Goal: Information Seeking & Learning: Learn about a topic

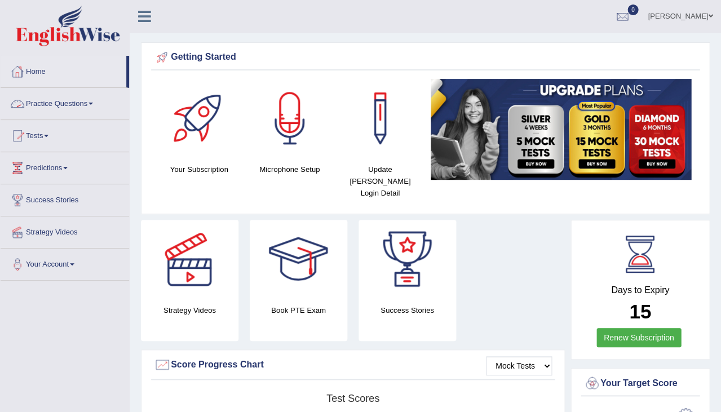
click at [692, 16] on link "Simerjeet Kaur" at bounding box center [680, 14] width 82 height 29
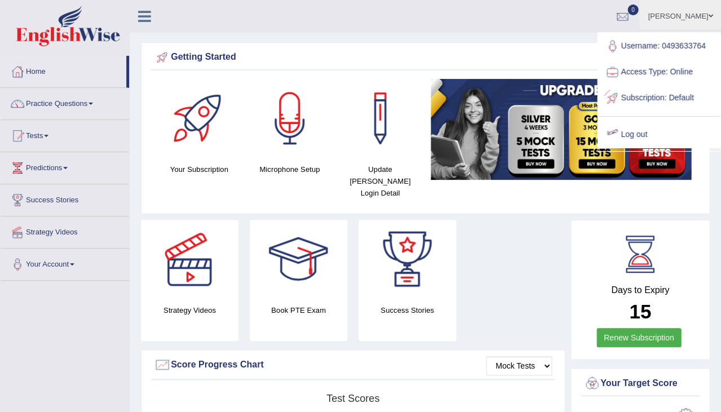
click at [620, 126] on div at bounding box center [612, 134] width 17 height 17
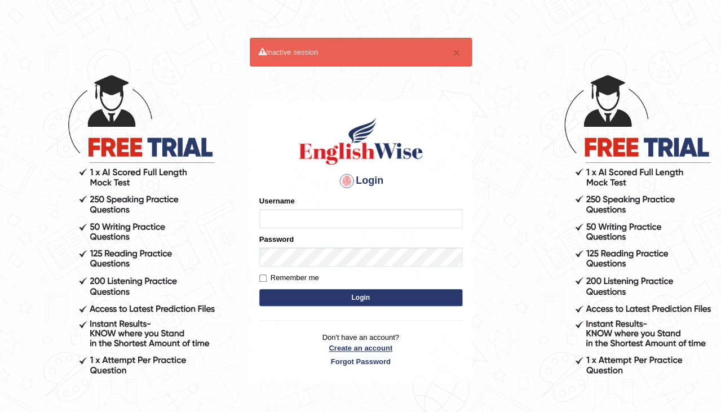
click at [365, 350] on link "Create an account" at bounding box center [360, 348] width 203 height 11
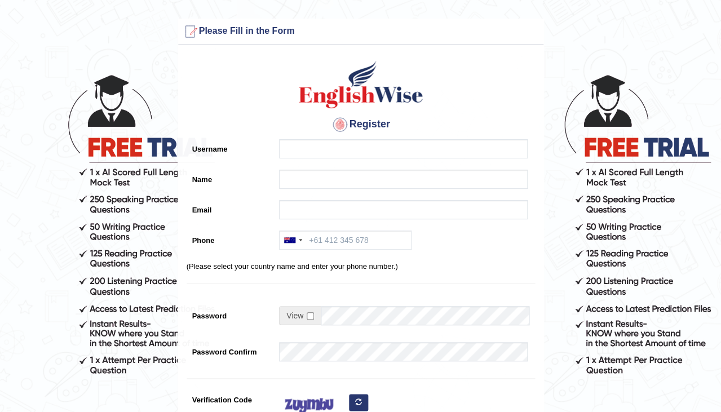
click at [337, 158] on div at bounding box center [400, 151] width 254 height 25
click at [337, 144] on input "Username" at bounding box center [403, 148] width 249 height 19
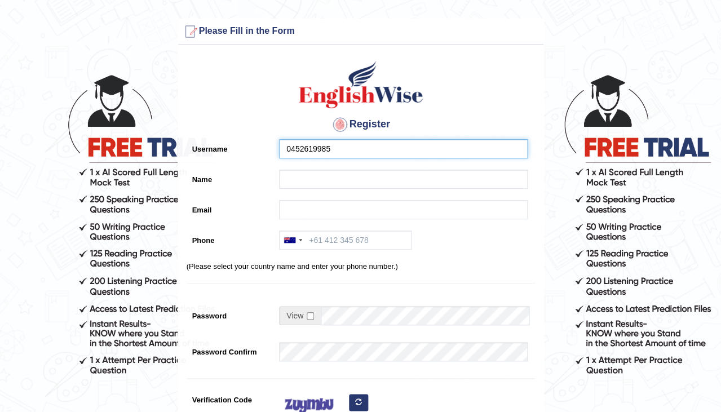
type input "0452619985"
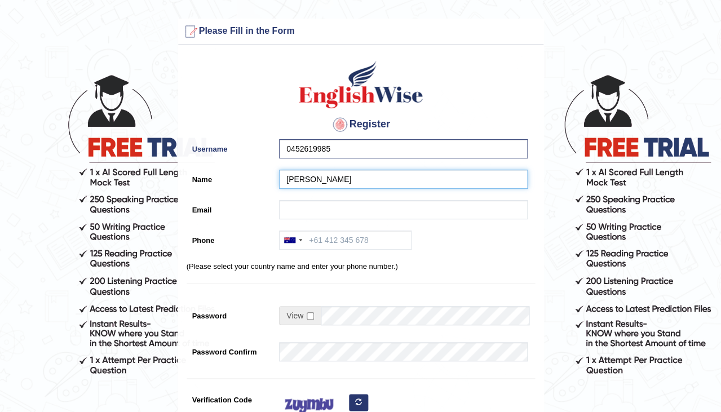
type input "[PERSON_NAME]"
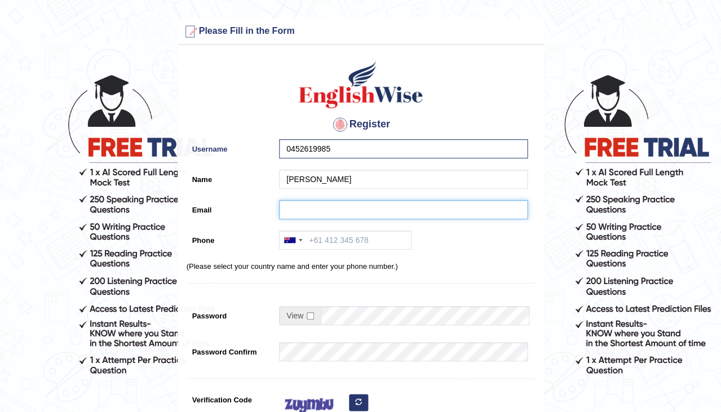
click at [380, 210] on input "Email" at bounding box center [403, 209] width 249 height 19
type input "jk5586343@gmail.com"
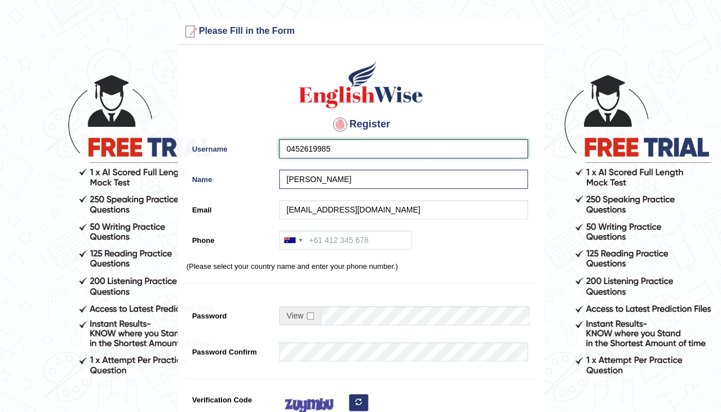
click at [353, 153] on input "0452619985" at bounding box center [403, 148] width 249 height 19
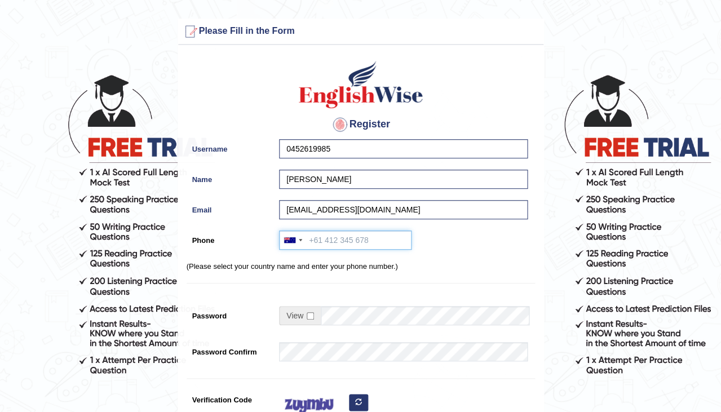
paste input "0452619985"
type input "0452619985"
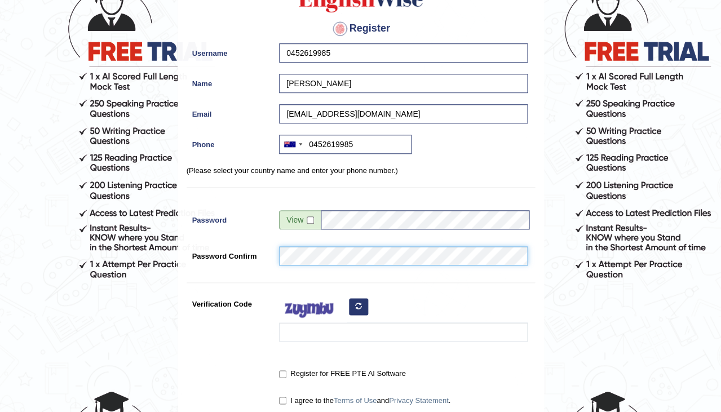
scroll to position [102, 0]
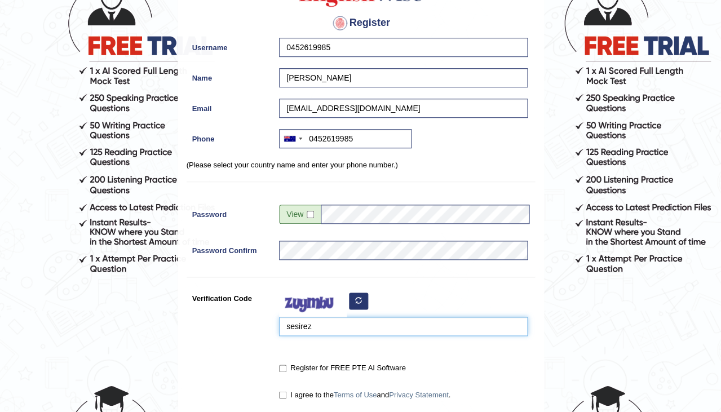
type input "sesirez"
click at [283, 367] on input "Register for FREE PTE AI Software" at bounding box center [282, 368] width 7 height 7
checkbox input "true"
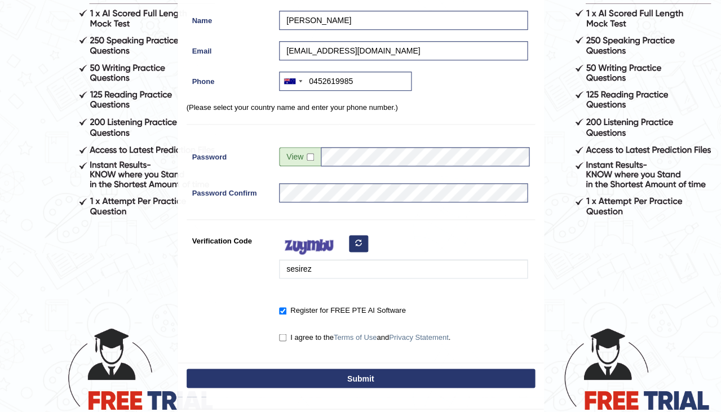
scroll to position [160, 0]
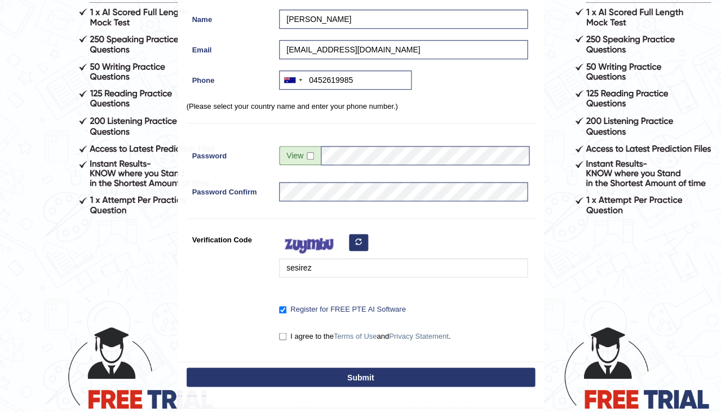
click at [282, 333] on input "I agree to the Terms of Use and Privacy Statement ." at bounding box center [282, 336] width 7 height 7
checkbox input "true"
click at [379, 378] on button "Submit" at bounding box center [361, 377] width 348 height 19
type input "+61452619985"
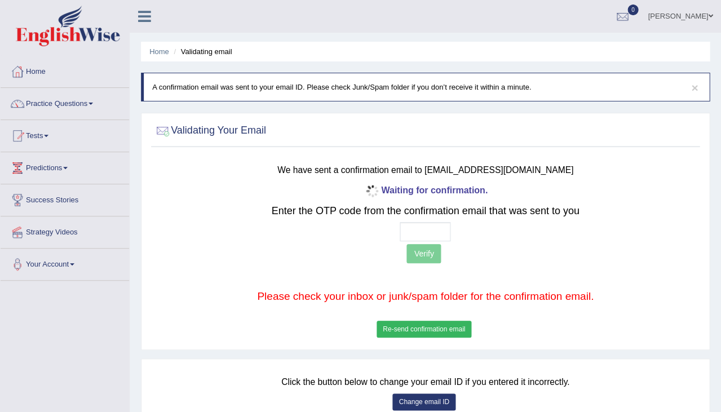
click at [405, 228] on input "text" at bounding box center [425, 231] width 51 height 19
type input "5 7 6 7"
click at [434, 254] on button "Verify" at bounding box center [424, 253] width 34 height 19
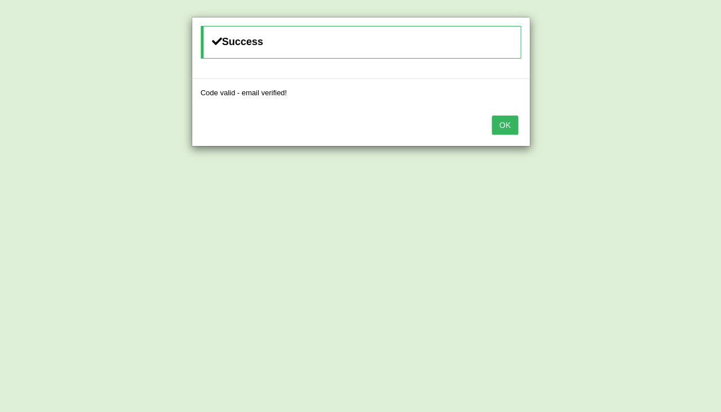
click at [515, 129] on button "OK" at bounding box center [505, 125] width 26 height 19
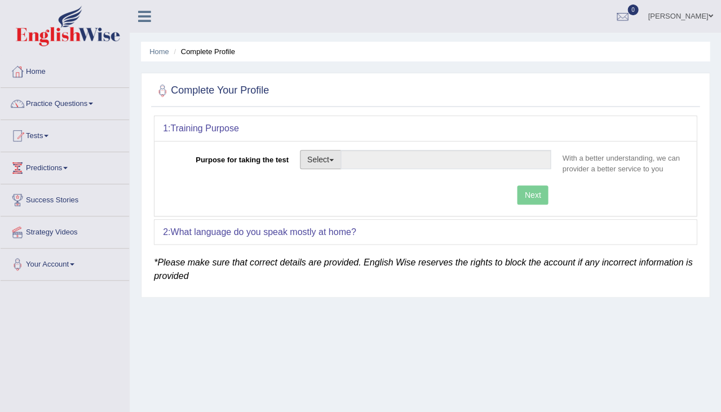
click at [330, 162] on button "Select" at bounding box center [320, 159] width 41 height 19
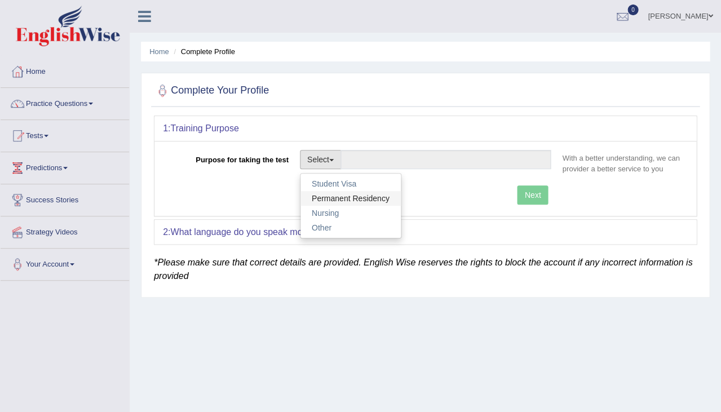
click at [338, 198] on link "Permanent Residency" at bounding box center [351, 198] width 100 height 15
type input "Permanent Residency"
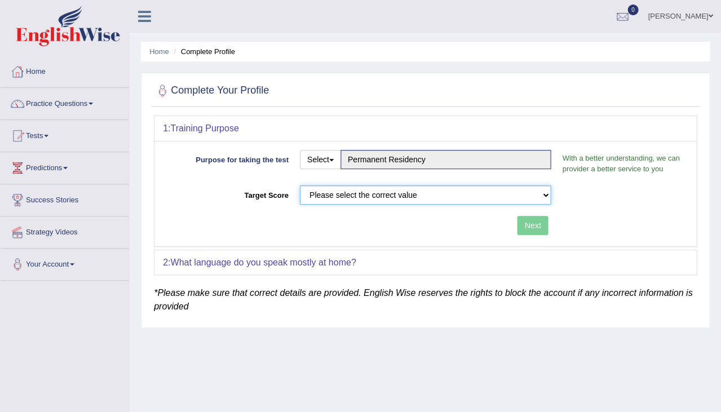
select select "65"
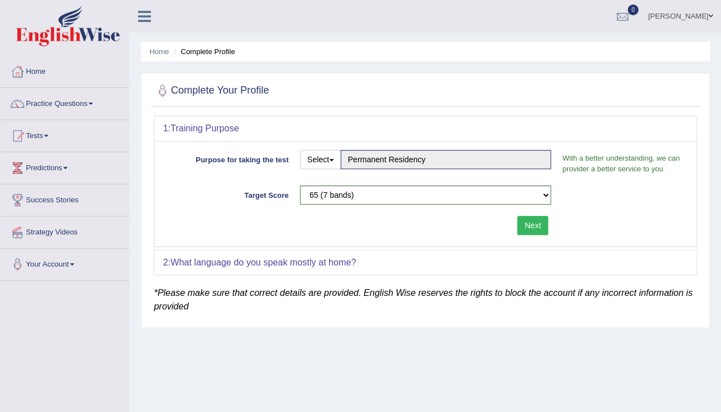
click at [531, 221] on button "Next" at bounding box center [532, 225] width 31 height 19
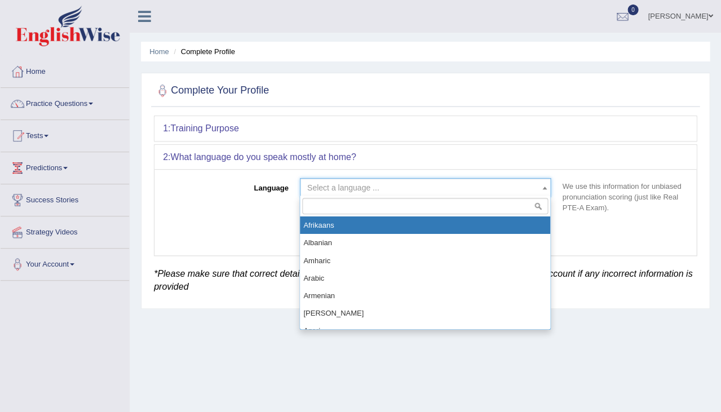
click at [485, 192] on span "Select a language ..." at bounding box center [422, 187] width 230 height 11
click at [482, 189] on span "Select a language ..." at bounding box center [422, 187] width 230 height 11
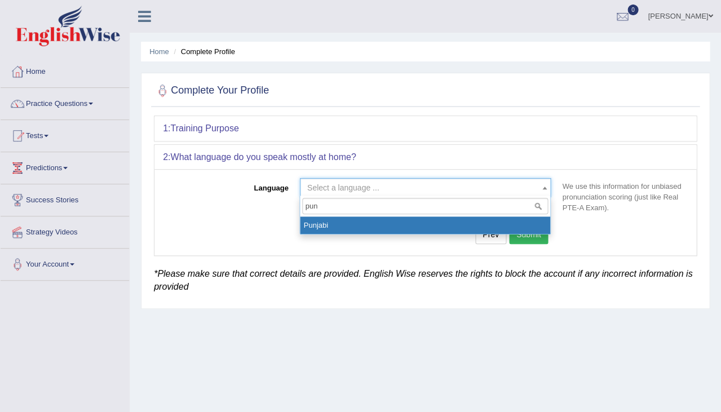
type input "punj"
select select "Punjabi"
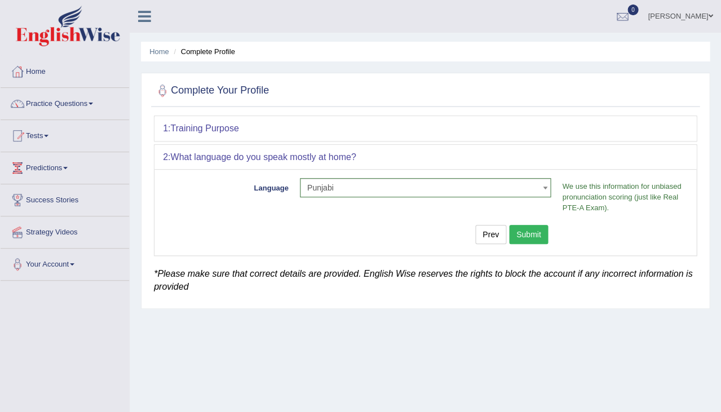
click at [523, 222] on div "Language Select a language ... Afrikaans Albanian Amharic Arabic Armenian Ashan…" at bounding box center [426, 212] width 542 height 86
click at [533, 229] on button "Submit" at bounding box center [528, 234] width 39 height 19
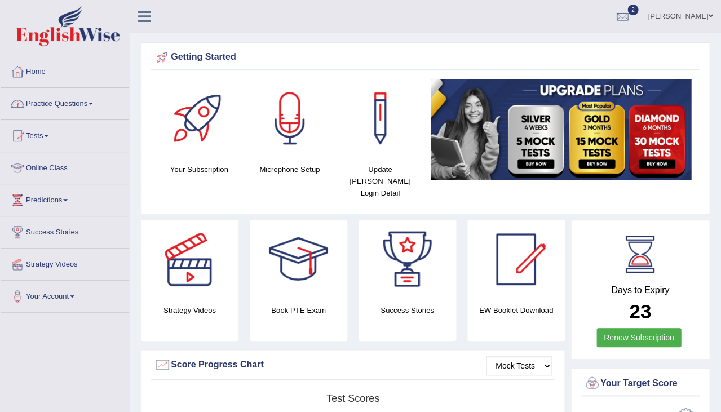
click at [68, 100] on link "Practice Questions" at bounding box center [65, 102] width 129 height 28
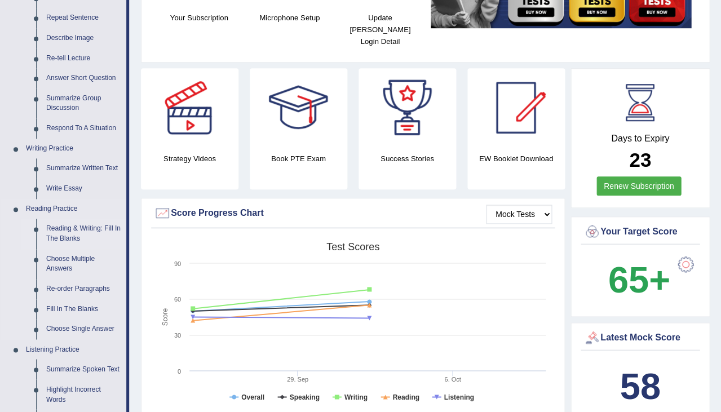
scroll to position [150, 0]
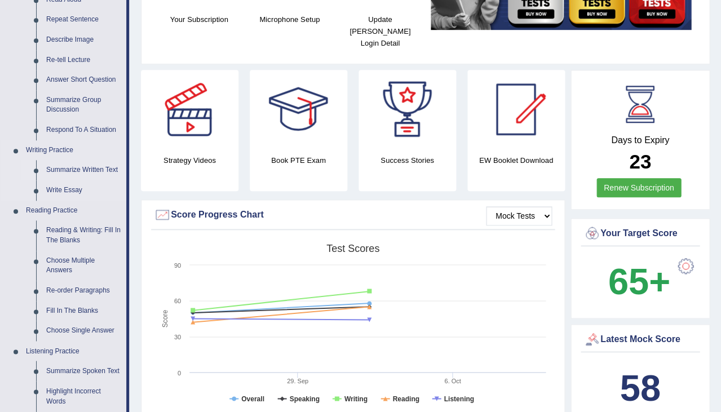
click at [65, 171] on link "Summarize Written Text" at bounding box center [83, 170] width 85 height 20
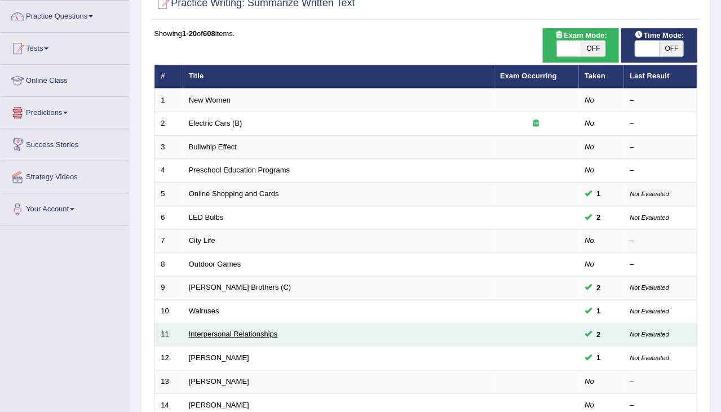
scroll to position [87, 0]
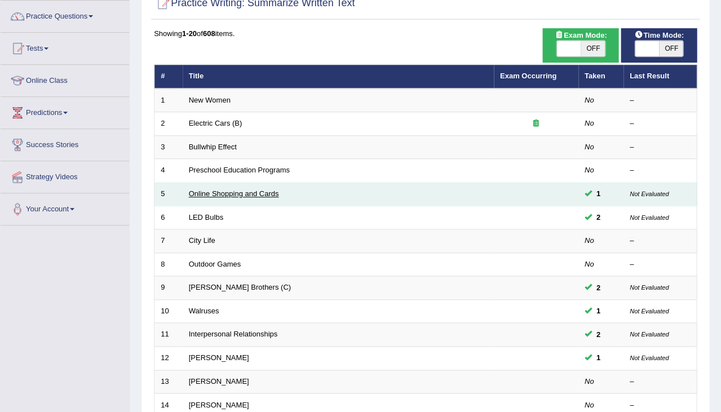
click at [250, 191] on link "Online Shopping and Cards" at bounding box center [234, 193] width 90 height 8
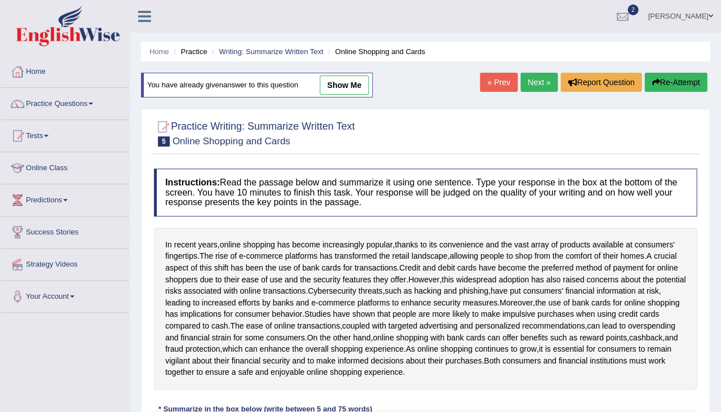
click at [345, 86] on link "show me" at bounding box center [344, 85] width 49 height 19
type textarea "Online shopping has become increasingly popular, and a crucial aspect of this s…"
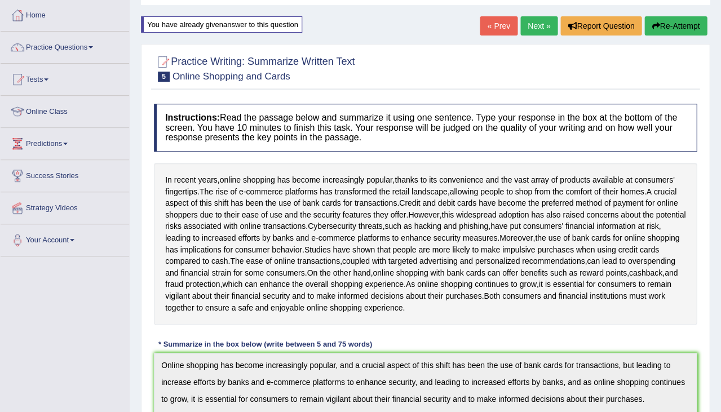
scroll to position [51, 0]
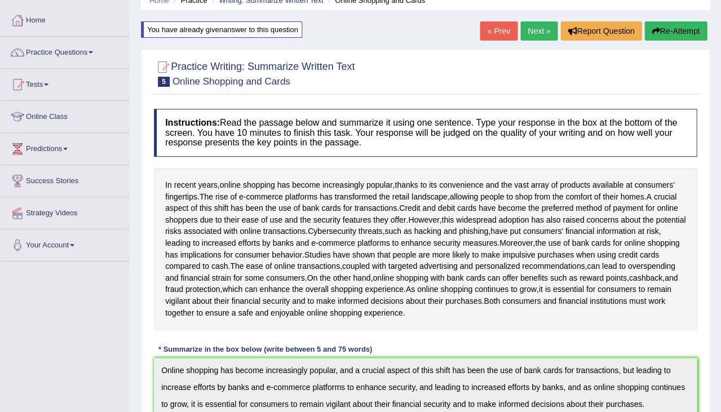
click at [535, 38] on link "Next »" at bounding box center [538, 30] width 37 height 19
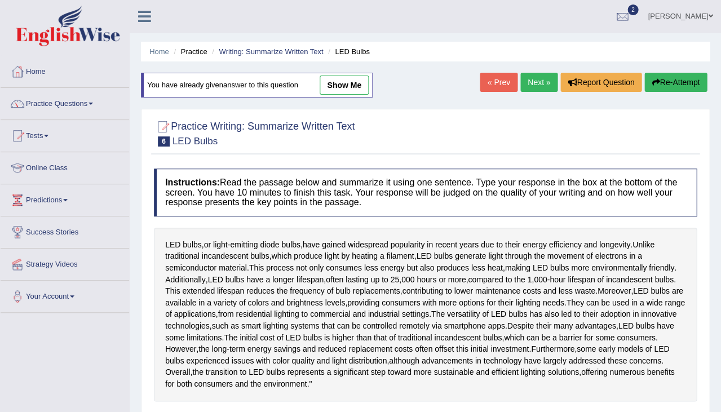
click at [348, 85] on link "show me" at bounding box center [344, 85] width 49 height 19
type textarea "LED bulbs, or light-emitting diode bulbs, have gained widespread popularity in …"
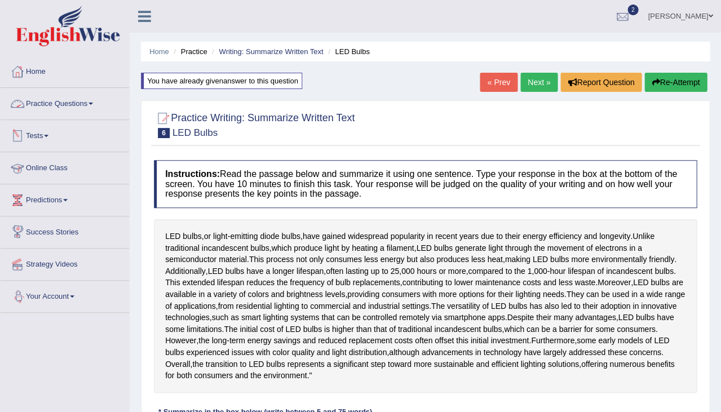
click at [55, 100] on link "Practice Questions" at bounding box center [65, 102] width 129 height 28
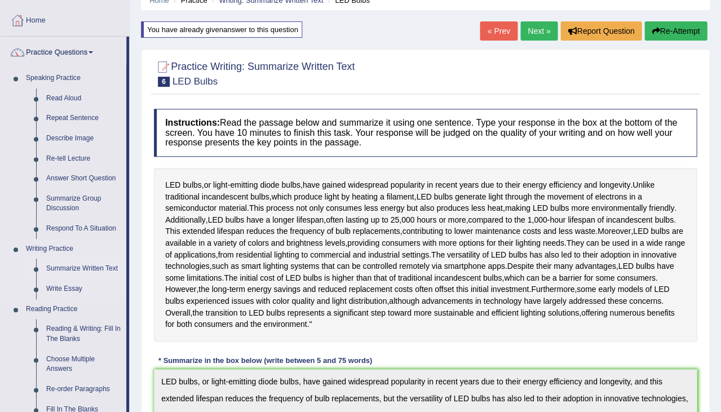
scroll to position [50, 0]
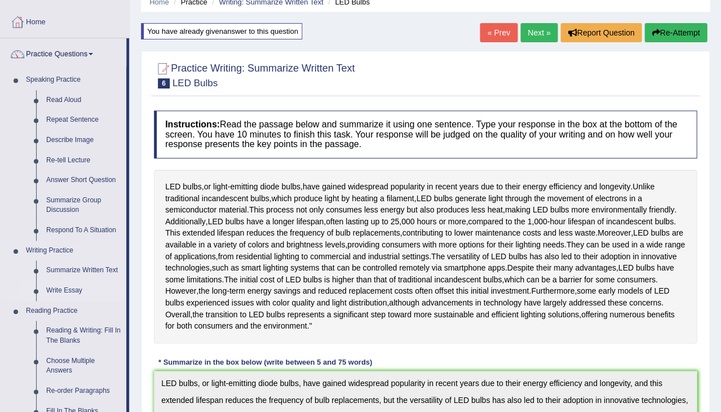
click at [64, 283] on link "Write Essay" at bounding box center [83, 291] width 85 height 20
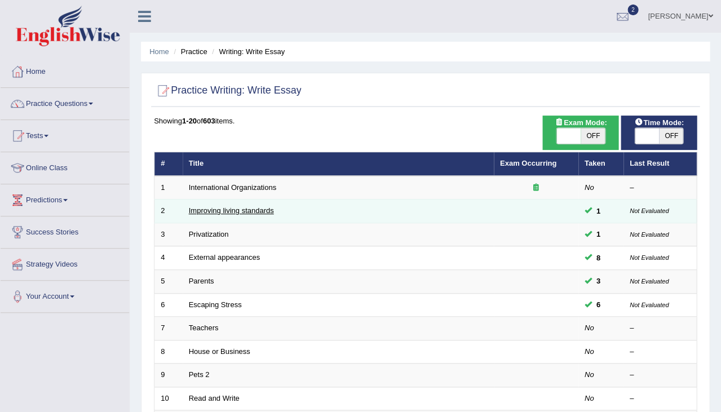
click at [256, 210] on link "Improving living standards" at bounding box center [231, 210] width 85 height 8
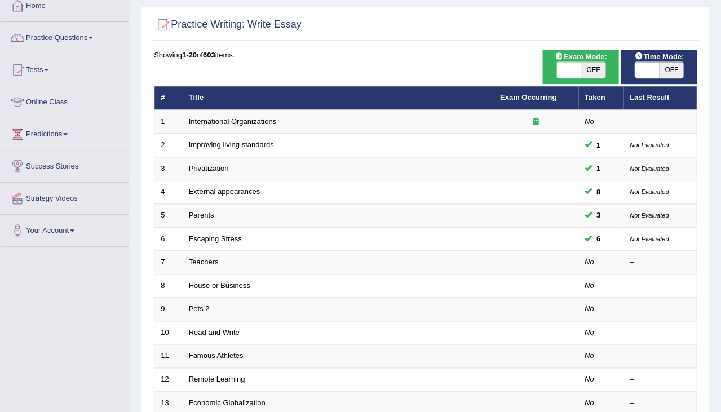
scroll to position [69, 0]
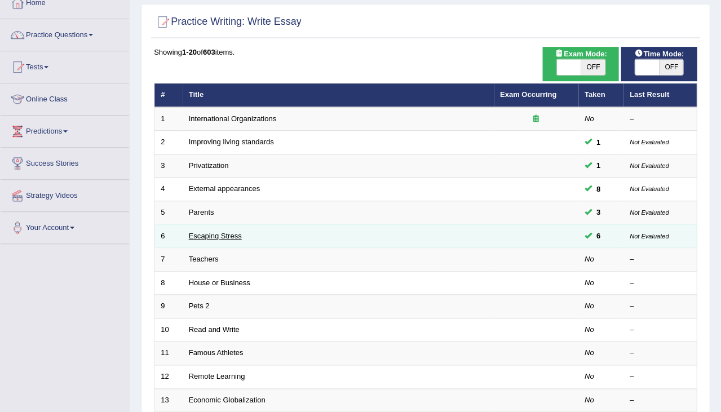
click at [217, 232] on link "Escaping Stress" at bounding box center [215, 236] width 53 height 8
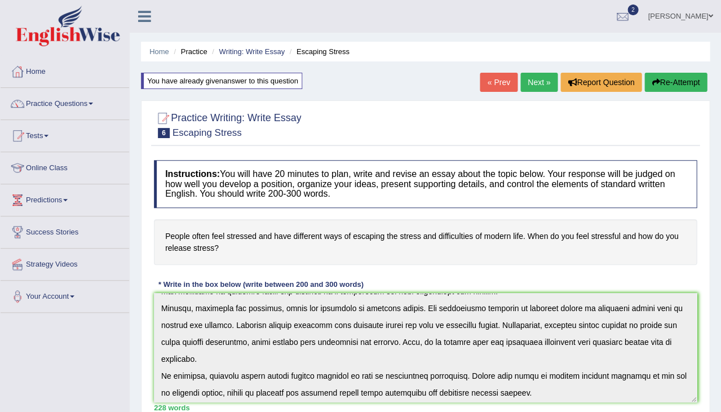
drag, startPoint x: 534, startPoint y: 233, endPoint x: 654, endPoint y: 242, distance: 120.5
click at [654, 242] on h4 "People often feel stressed and have different ways of escaping the stress and d…" at bounding box center [425, 242] width 543 height 46
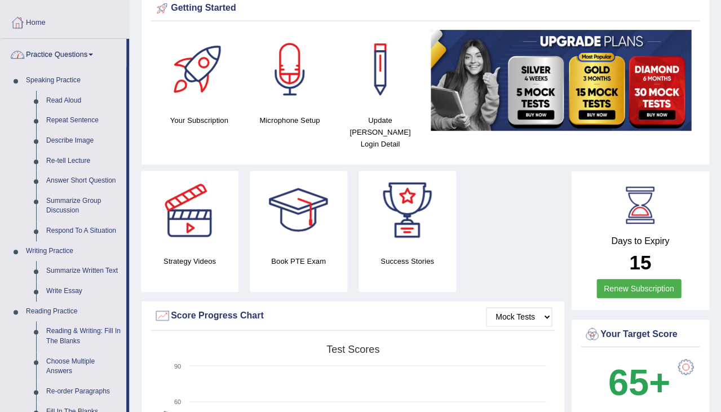
scroll to position [54, 0]
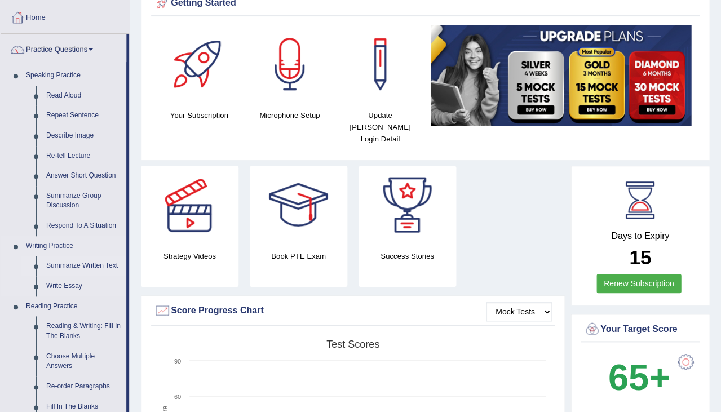
click at [87, 259] on link "Summarize Written Text" at bounding box center [83, 266] width 85 height 20
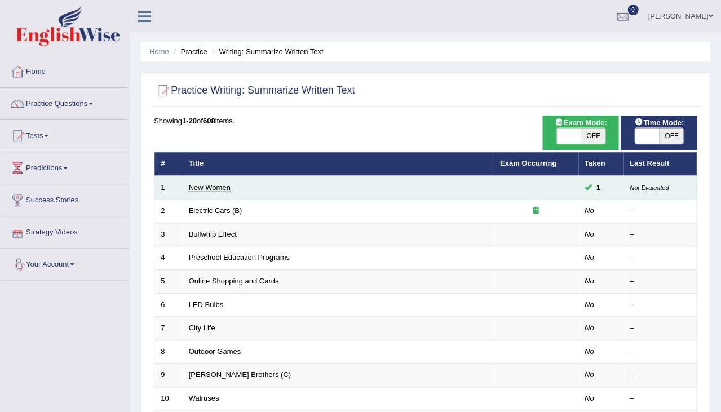
click at [207, 185] on link "New Women" at bounding box center [210, 187] width 42 height 8
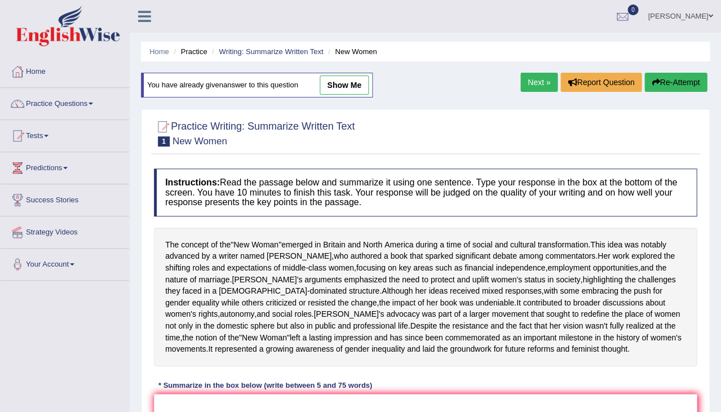
click at [348, 86] on link "show me" at bounding box center [344, 85] width 49 height 19
type textarea "During the time of social and cultural transformation the concept of the "New W…"
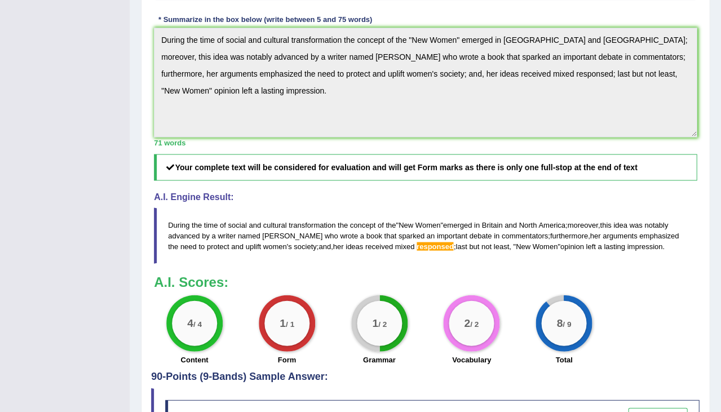
scroll to position [406, 0]
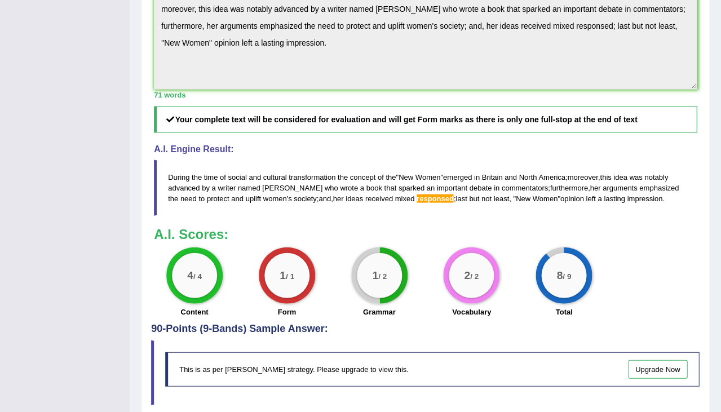
drag, startPoint x: 406, startPoint y: 200, endPoint x: 447, endPoint y: 200, distance: 40.6
click at [447, 200] on blockquote "During the time of social and cultural transformation the concept of the " New …" at bounding box center [425, 188] width 543 height 56
drag, startPoint x: 496, startPoint y: 218, endPoint x: 528, endPoint y: 220, distance: 32.2
click at [528, 215] on blockquote "During the time of social and cultural transformation the concept of the " New …" at bounding box center [425, 188] width 543 height 56
drag, startPoint x: 433, startPoint y: 223, endPoint x: 416, endPoint y: 225, distance: 17.0
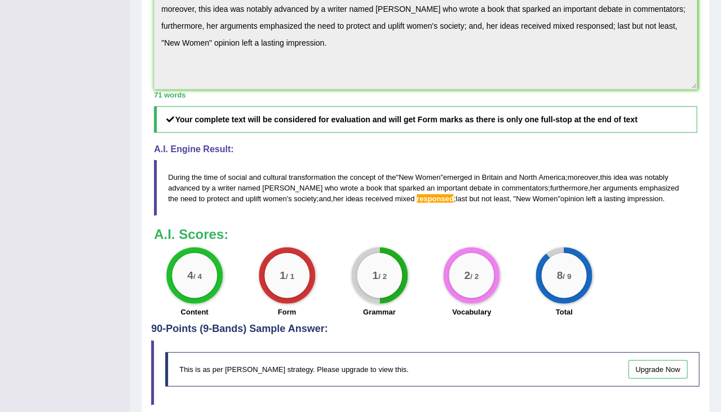
click at [416, 215] on blockquote "During the time of social and cultural transformation the concept of the " New …" at bounding box center [425, 188] width 543 height 56
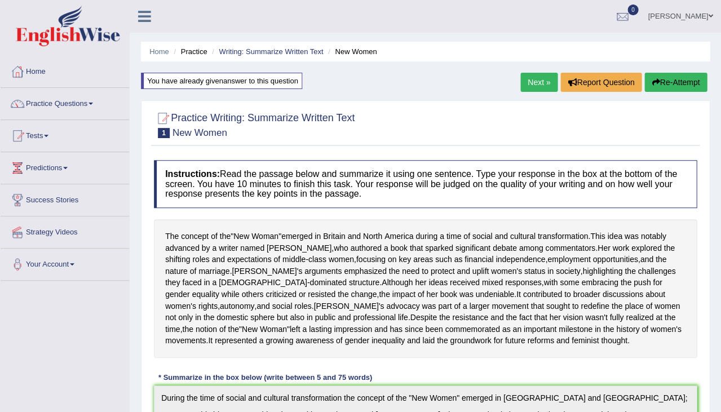
scroll to position [0, 0]
click at [69, 105] on link "Practice Questions" at bounding box center [65, 102] width 129 height 28
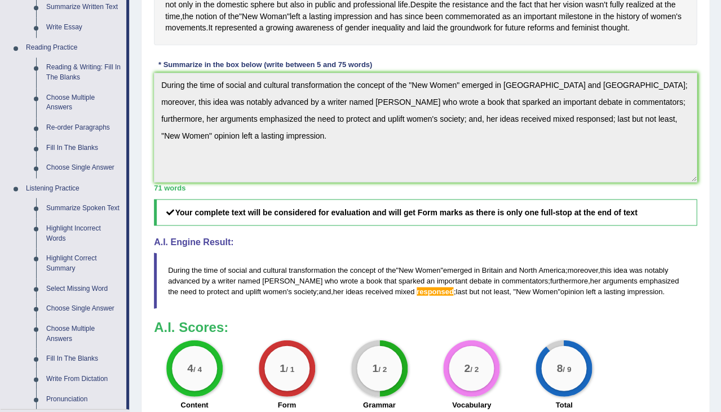
scroll to position [338, 0]
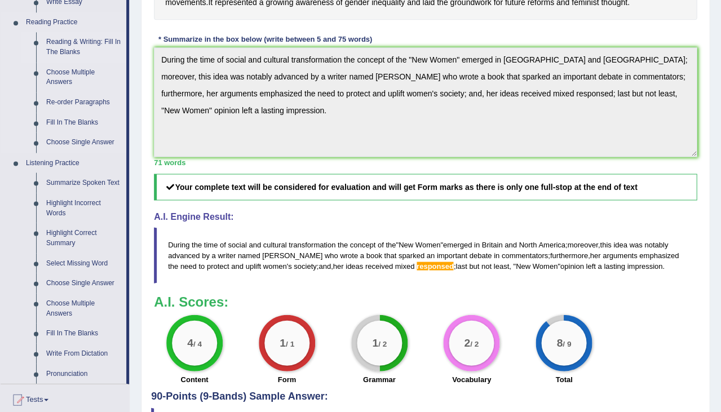
click at [68, 48] on link "Reading & Writing: Fill In The Blanks" at bounding box center [83, 47] width 85 height 30
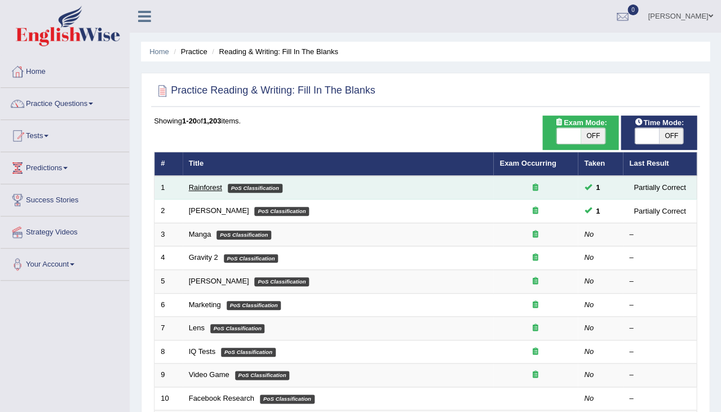
click at [213, 183] on link "Rainforest" at bounding box center [205, 187] width 33 height 8
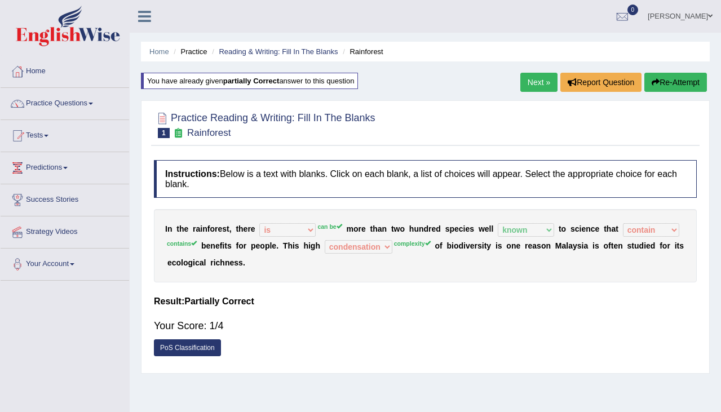
select select "is"
select select "known"
select select "contain"
select select "condensation"
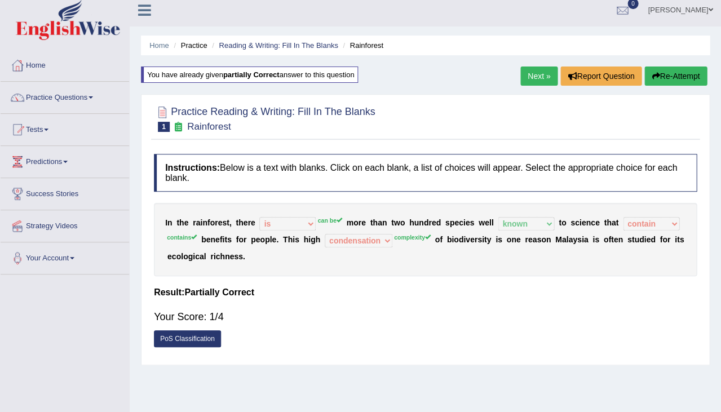
scroll to position [7, 0]
click at [669, 71] on button "Re-Attempt" at bounding box center [676, 75] width 63 height 19
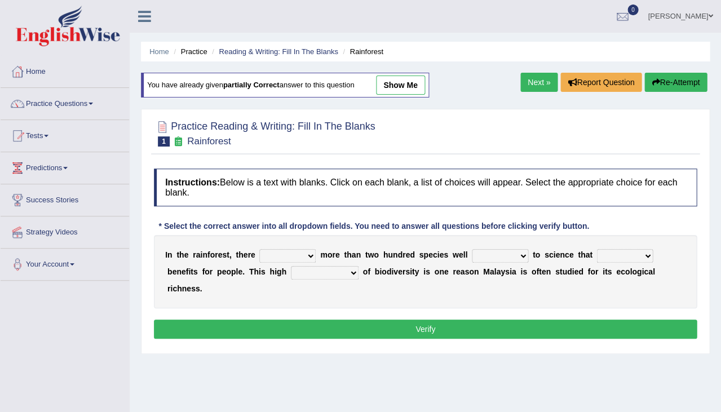
scroll to position [7, 0]
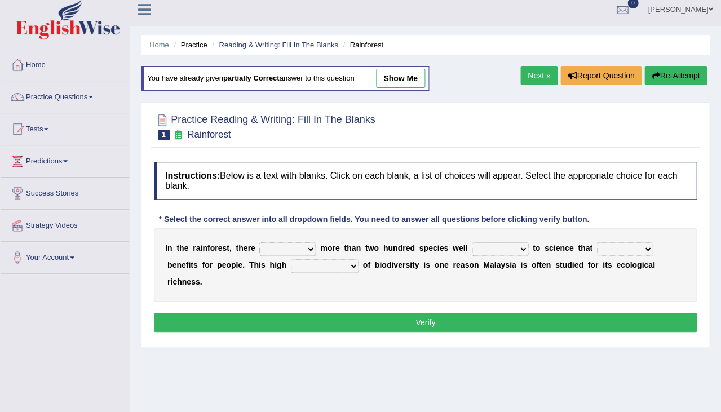
drag, startPoint x: 365, startPoint y: 244, endPoint x: 425, endPoint y: 248, distance: 59.9
click at [425, 248] on div "I n t h e r a i n f o r e s t , t h e r e have can be has is m o r e t h a n t …" at bounding box center [425, 264] width 543 height 73
click at [396, 75] on link "show me" at bounding box center [400, 78] width 49 height 19
select select "is"
select select "known"
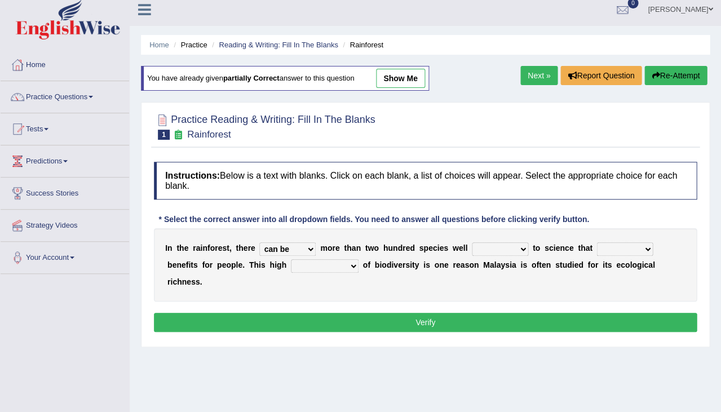
select select "contain"
select select "condensation"
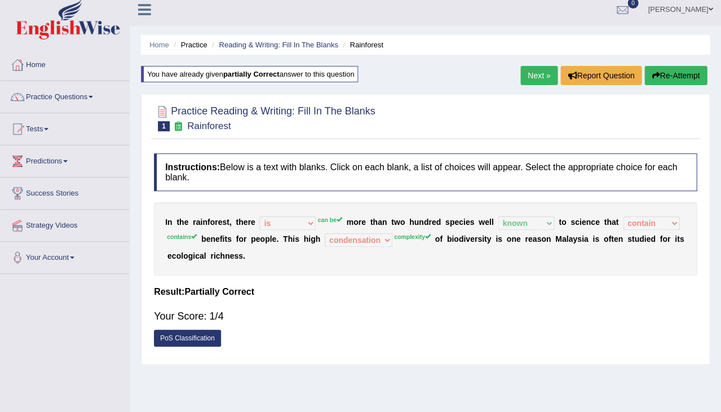
drag, startPoint x: 164, startPoint y: 223, endPoint x: 235, endPoint y: 222, distance: 71.1
click at [235, 222] on div "I n t h e r a i n f o r e s t , t h e r e have can be has is can be m o r e t h…" at bounding box center [425, 238] width 543 height 73
click at [285, 255] on div "I n t h e r a i n f o r e s t , t h e r e have can be has is can be m o r e t h…" at bounding box center [425, 238] width 543 height 73
drag, startPoint x: 188, startPoint y: 219, endPoint x: 222, endPoint y: 223, distance: 33.6
click at [222, 223] on div "I n t h e r a i n f o r e s t , t h e r e have can be has is can be m o r e t h…" at bounding box center [425, 238] width 543 height 73
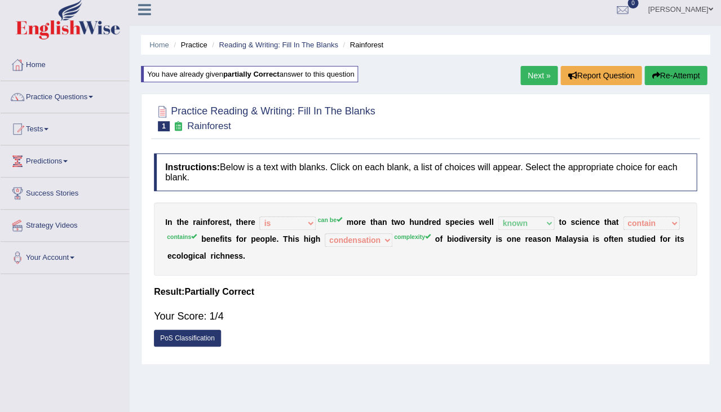
click at [668, 79] on button "Re-Attempt" at bounding box center [676, 75] width 63 height 19
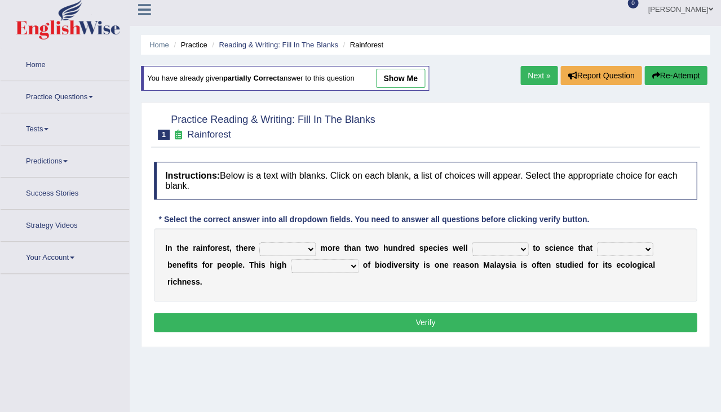
scroll to position [7, 0]
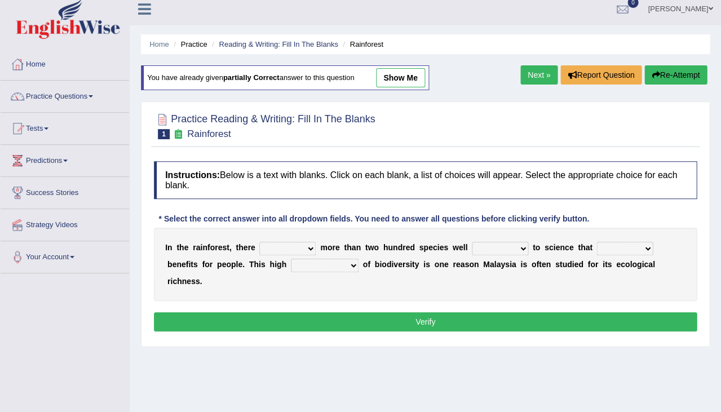
select select "complexity"
click at [533, 70] on link "Next »" at bounding box center [538, 74] width 37 height 19
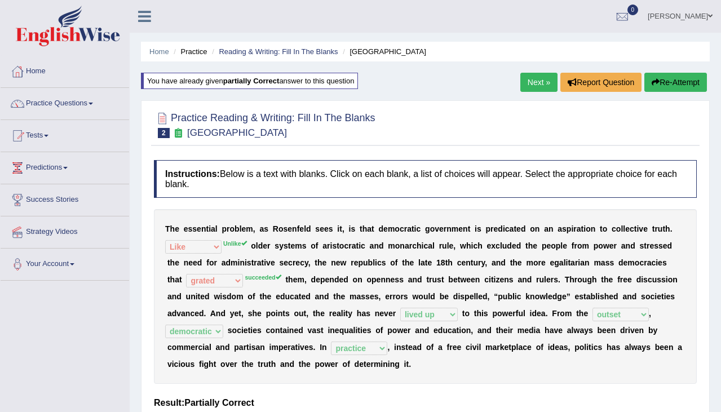
select select "Like"
select select "grated"
select select "lived up"
select select "outset"
select select "democratic"
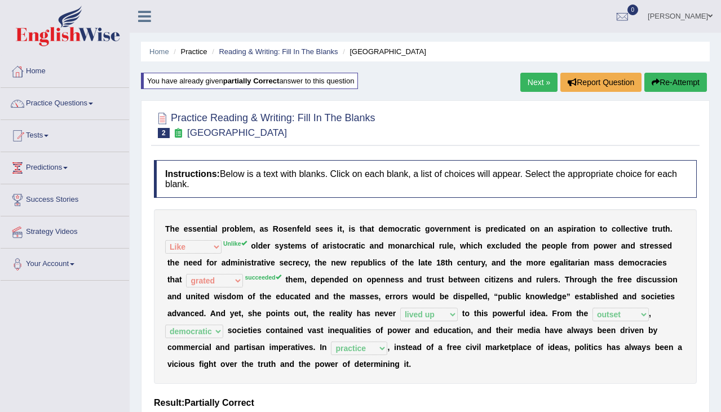
select select "practice"
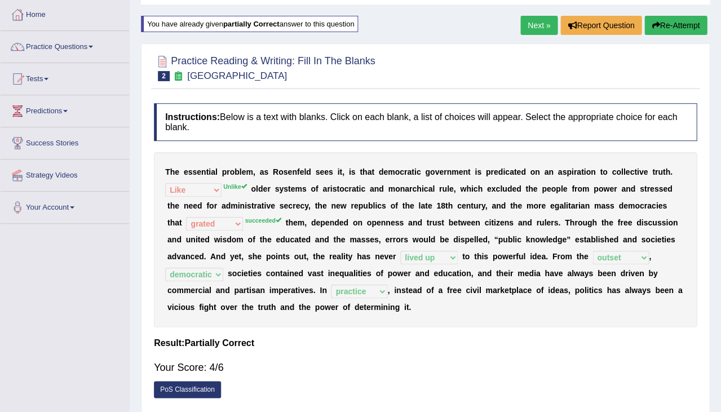
scroll to position [57, 0]
drag, startPoint x: 251, startPoint y: 187, endPoint x: 298, endPoint y: 186, distance: 47.4
click at [299, 186] on div "T h e e s s e n t i a l p r o b l e m , a s R o s e n f e l d s e e s i t , i s…" at bounding box center [425, 239] width 543 height 175
drag, startPoint x: 316, startPoint y: 205, endPoint x: 371, endPoint y: 202, distance: 54.8
click at [371, 202] on div "T h e e s s e n t i a l p r o b l e m , a s R o s e n f e l d s e e s i t , i s…" at bounding box center [425, 239] width 543 height 175
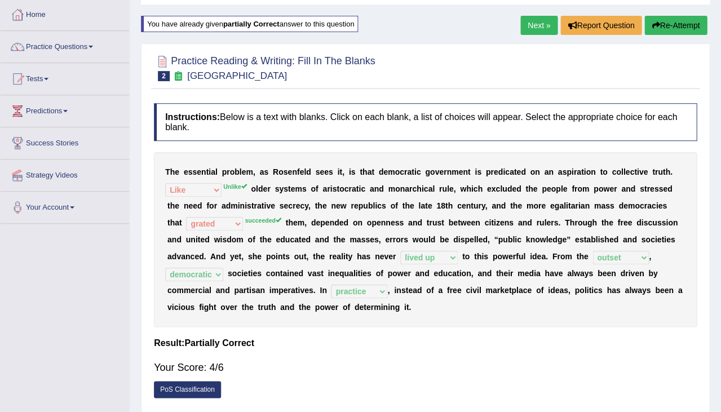
scroll to position [62, 0]
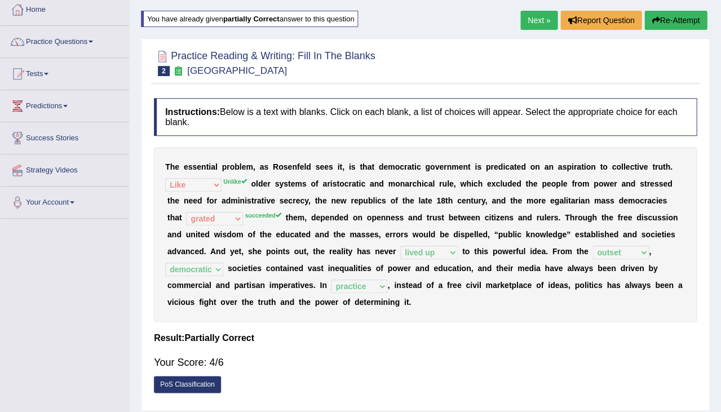
click at [682, 15] on button "Re-Attempt" at bounding box center [676, 20] width 63 height 19
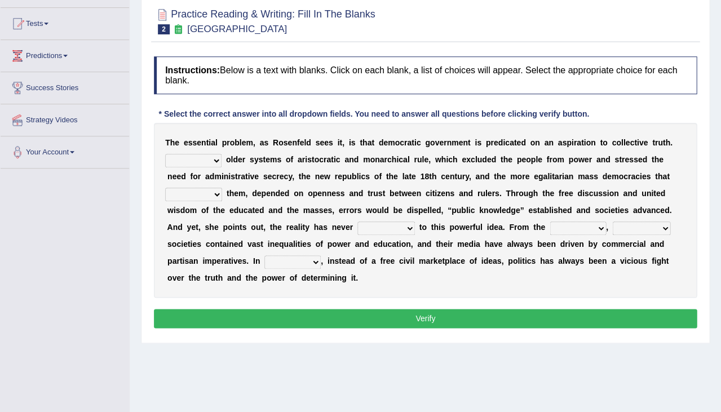
scroll to position [112, 0]
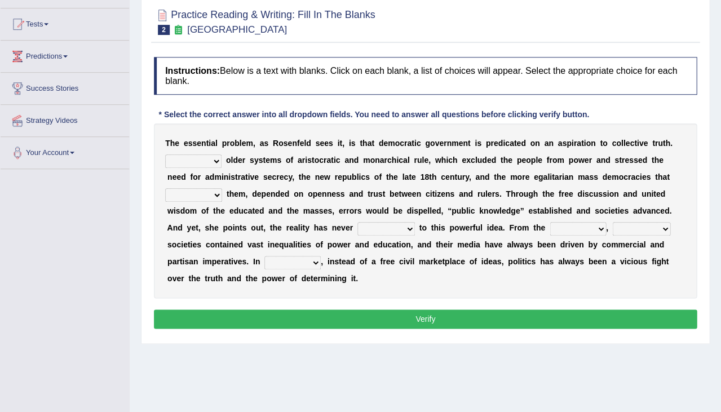
select select "succeeded"
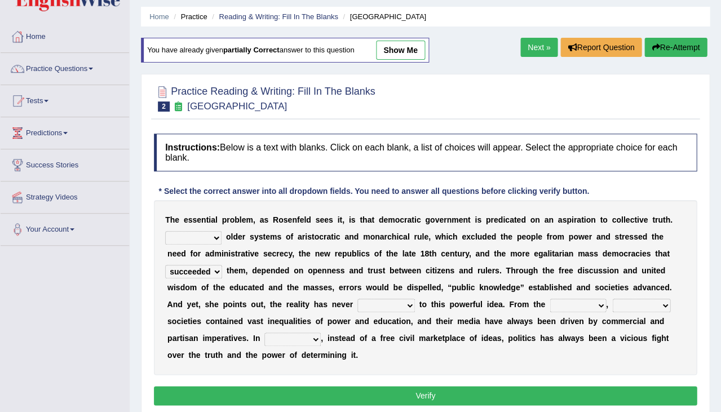
scroll to position [16, 0]
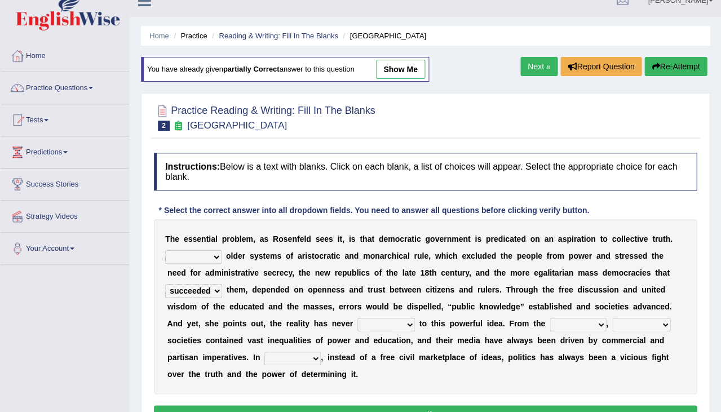
click at [535, 72] on link "Next »" at bounding box center [538, 66] width 37 height 19
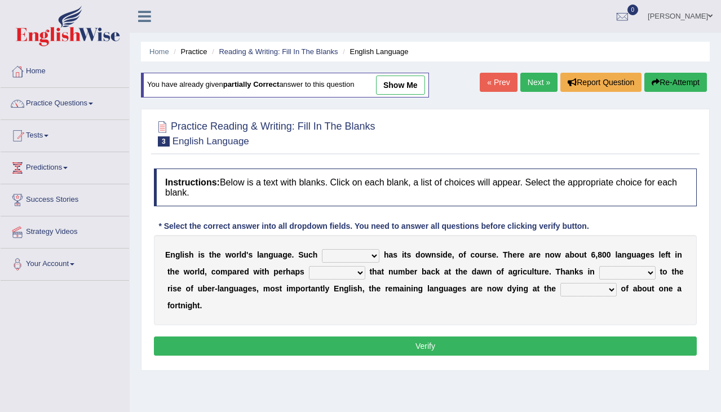
click at [421, 86] on link "show me" at bounding box center [400, 85] width 49 height 19
select select "subject"
select select "rise"
select select "start"
select select "rate"
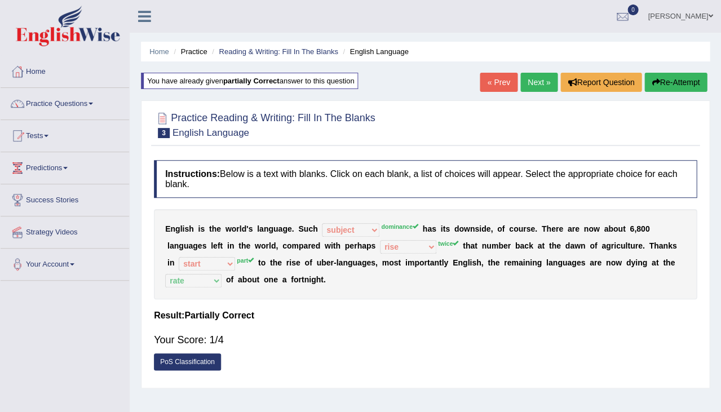
drag, startPoint x: 214, startPoint y: 227, endPoint x: 280, endPoint y: 229, distance: 66.0
click at [280, 229] on div "E n g l i s h i s t h e w o r l d ' s l a n g u a g e . S u c h power idea subj…" at bounding box center [425, 254] width 543 height 90
click at [376, 220] on div "E n g l i s h i s t h e w o r l d ' s l a n g u a g e . S u c h power idea subj…" at bounding box center [425, 254] width 543 height 90
drag, startPoint x: 233, startPoint y: 226, endPoint x: 258, endPoint y: 228, distance: 25.5
click at [259, 226] on div "E n g l i s h i s t h e w o r l d ' s l a n g u a g e . S u c h power idea subj…" at bounding box center [425, 254] width 543 height 90
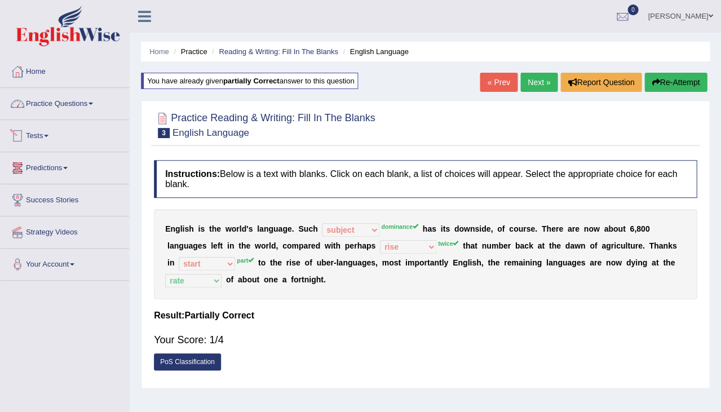
click at [68, 103] on link "Practice Questions" at bounding box center [65, 102] width 129 height 28
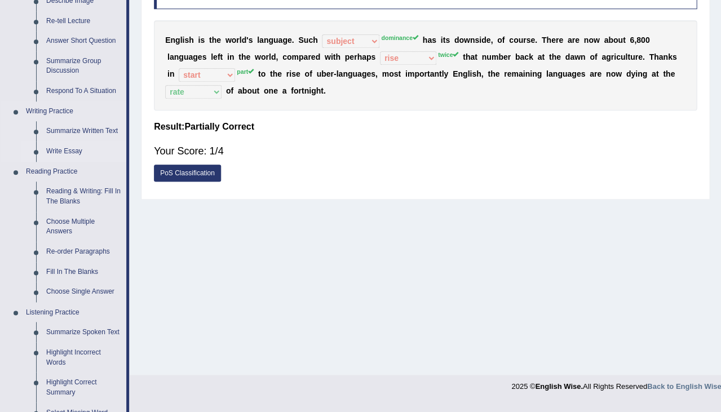
scroll to position [189, 0]
click at [67, 246] on link "Re-order Paragraphs" at bounding box center [83, 251] width 85 height 20
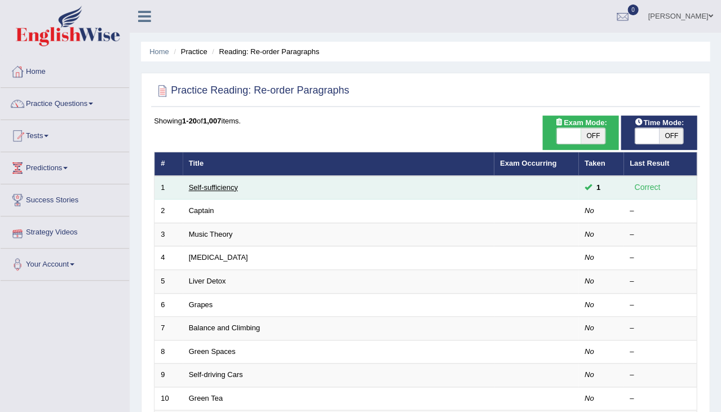
click at [209, 185] on link "Self-sufficiency" at bounding box center [213, 187] width 49 height 8
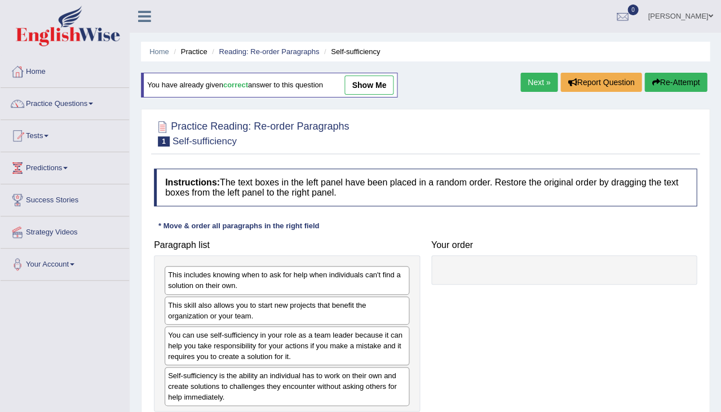
click at [368, 85] on link "show me" at bounding box center [369, 85] width 49 height 19
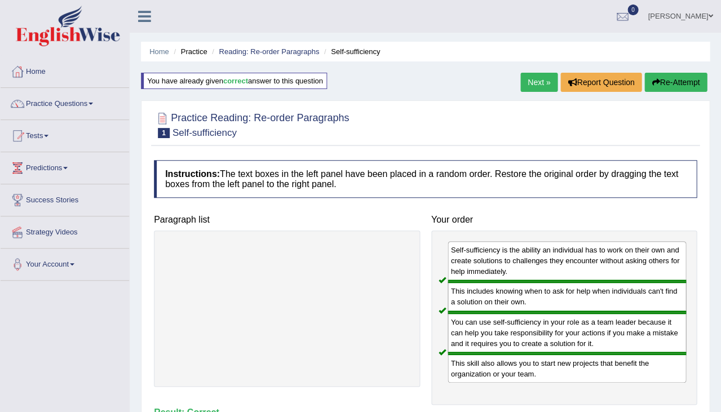
click at [527, 74] on link "Next »" at bounding box center [538, 82] width 37 height 19
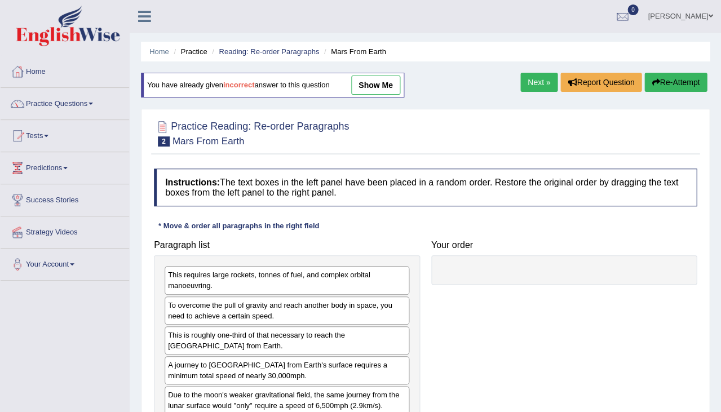
click at [374, 77] on link "show me" at bounding box center [375, 85] width 49 height 19
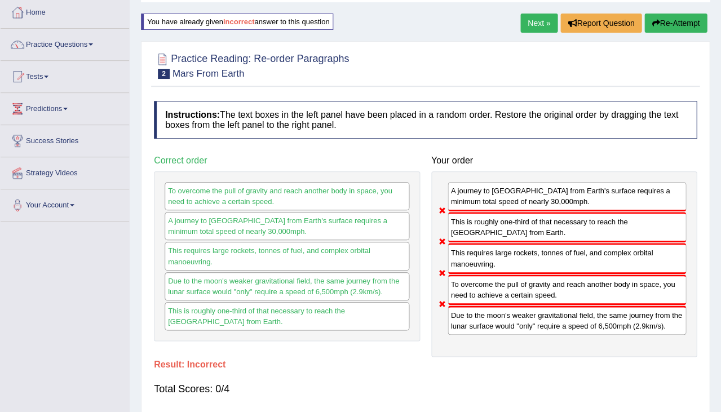
scroll to position [60, 0]
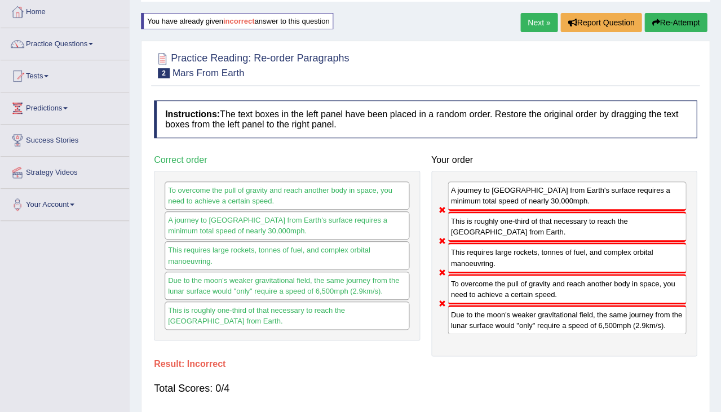
click at [532, 21] on link "Next »" at bounding box center [538, 22] width 37 height 19
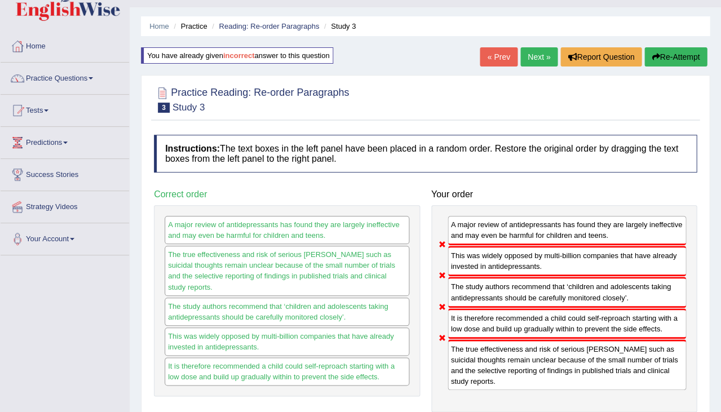
scroll to position [24, 0]
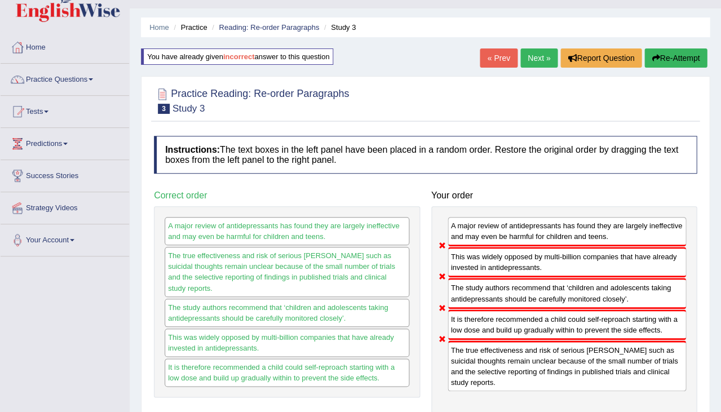
click at [663, 64] on button "Re-Attempt" at bounding box center [676, 57] width 63 height 19
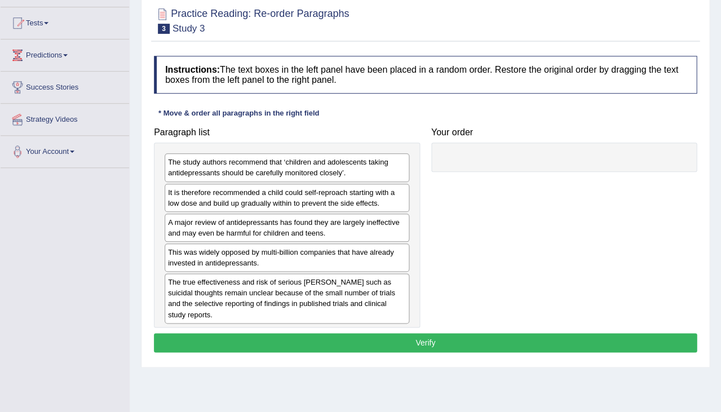
scroll to position [113, 0]
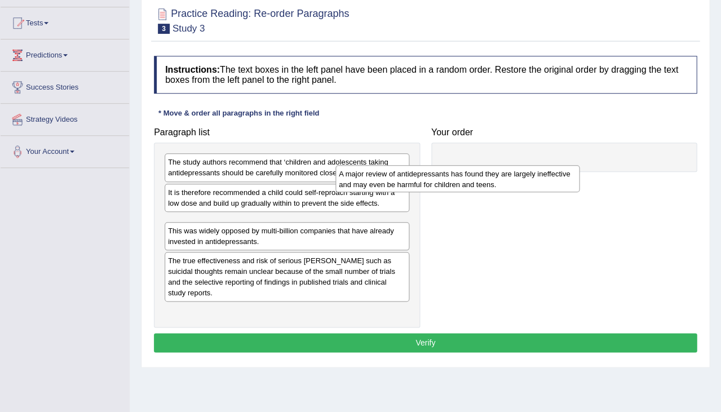
drag, startPoint x: 267, startPoint y: 226, endPoint x: 489, endPoint y: 139, distance: 238.3
click at [489, 165] on div "A major review of antidepressants has found they are largely ineffective and ma…" at bounding box center [458, 178] width 245 height 27
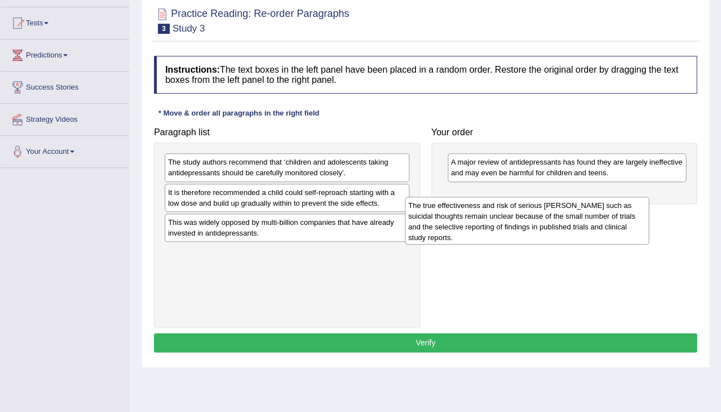
drag, startPoint x: 247, startPoint y: 263, endPoint x: 487, endPoint y: 219, distance: 243.7
click at [487, 219] on div "The true effectiveness and risk of serious [PERSON_NAME] such as suicidal thoug…" at bounding box center [527, 221] width 245 height 48
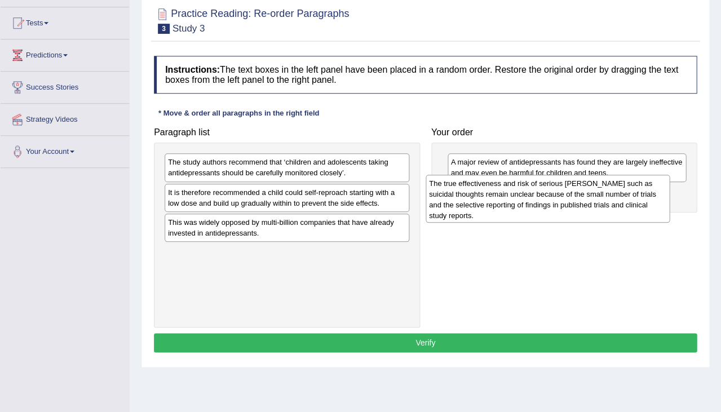
drag, startPoint x: 328, startPoint y: 263, endPoint x: 589, endPoint y: 197, distance: 268.8
click at [589, 197] on div "The true effectiveness and risk of serious [PERSON_NAME] such as suicidal thoug…" at bounding box center [548, 199] width 245 height 48
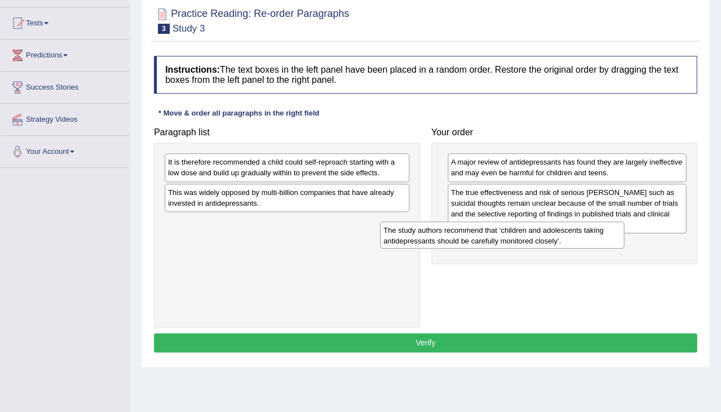
drag, startPoint x: 308, startPoint y: 173, endPoint x: 523, endPoint y: 240, distance: 225.3
click at [523, 240] on div "The study authors recommend that ‘children and adolescents taking antidepressan…" at bounding box center [502, 235] width 245 height 27
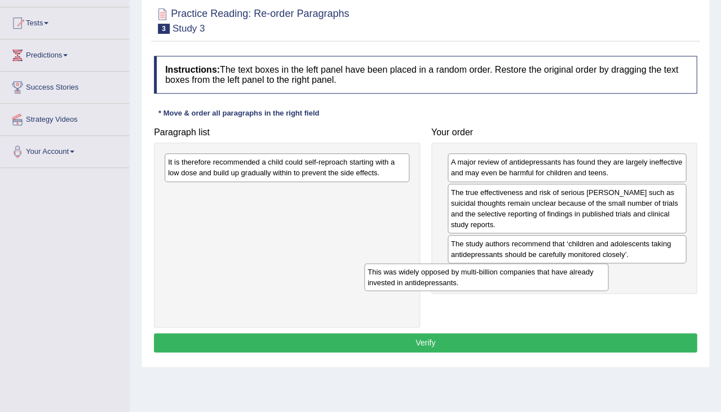
drag, startPoint x: 219, startPoint y: 202, endPoint x: 418, endPoint y: 283, distance: 214.3
click at [418, 283] on div "This was widely opposed by multi-billion companies that have already invested i…" at bounding box center [486, 276] width 245 height 27
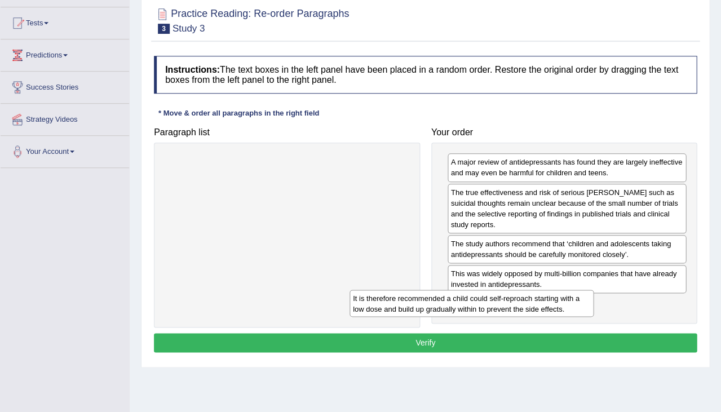
drag, startPoint x: 342, startPoint y: 162, endPoint x: 526, endPoint y: 298, distance: 228.9
click at [526, 298] on div "It is therefore recommended a child could self-reproach starting with a low dos…" at bounding box center [472, 303] width 245 height 27
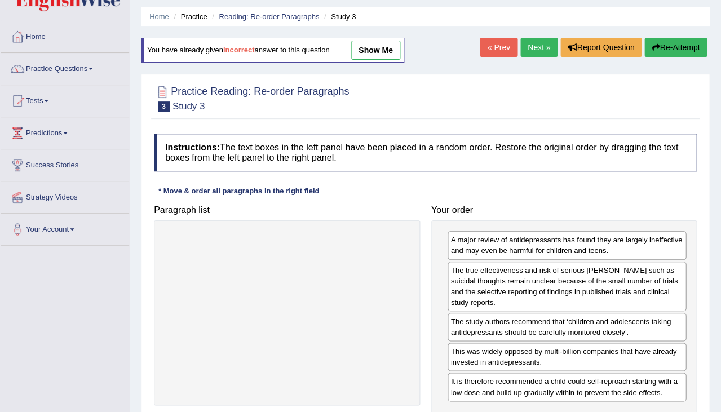
scroll to position [24, 0]
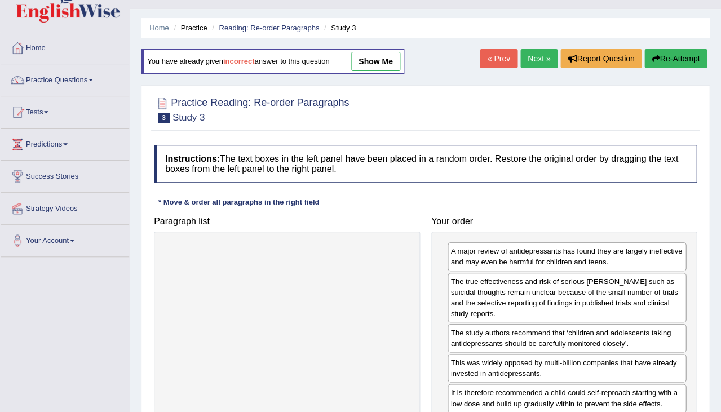
click at [524, 56] on link "Next »" at bounding box center [538, 58] width 37 height 19
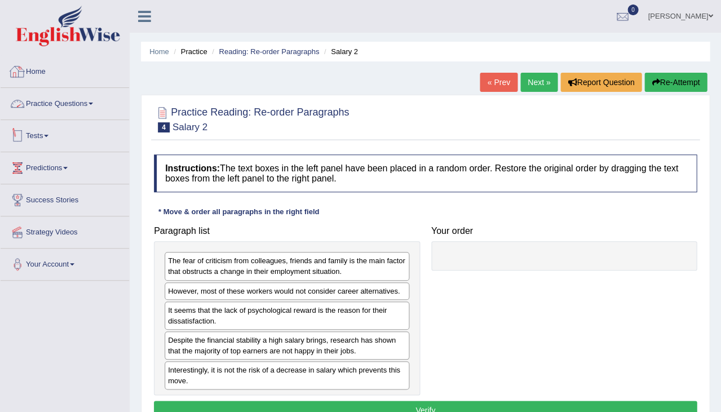
click at [87, 103] on link "Practice Questions" at bounding box center [65, 102] width 129 height 28
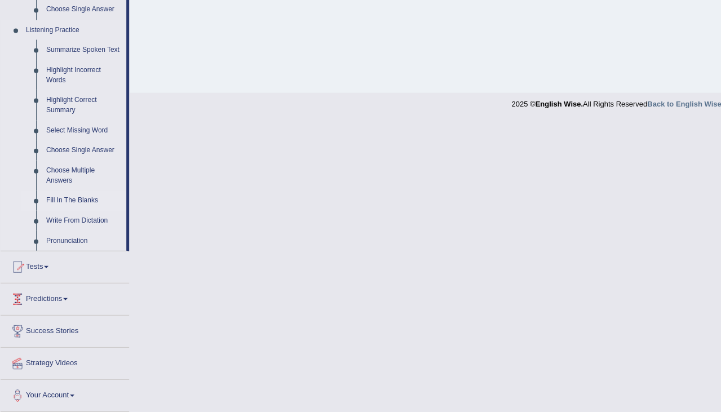
scroll to position [476, 0]
click at [62, 217] on link "Write From Dictation" at bounding box center [83, 220] width 85 height 20
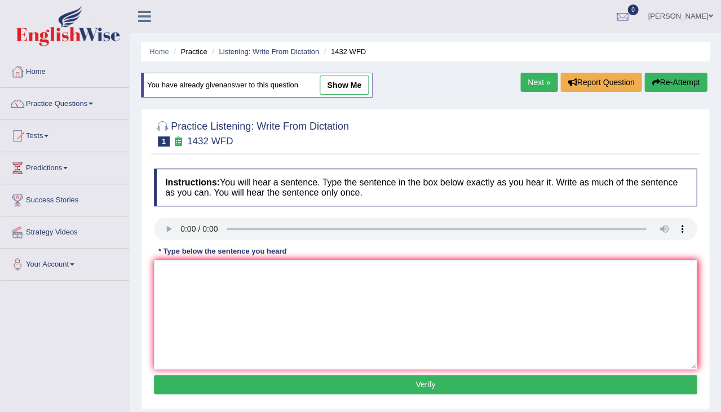
click at [357, 83] on link "show me" at bounding box center [344, 85] width 49 height 19
type textarea "Most physical activities is beneficial to your health."
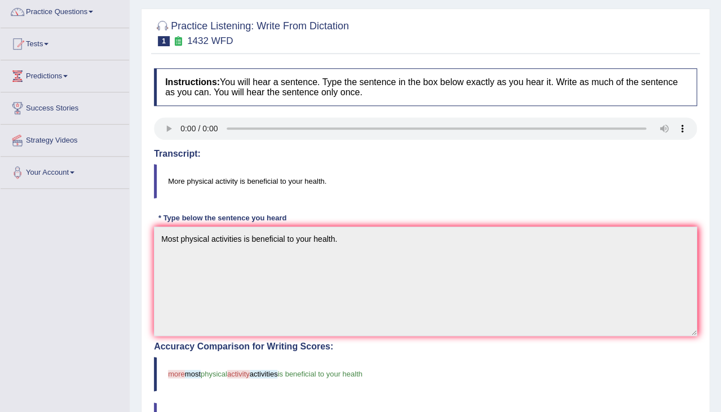
scroll to position [1, 0]
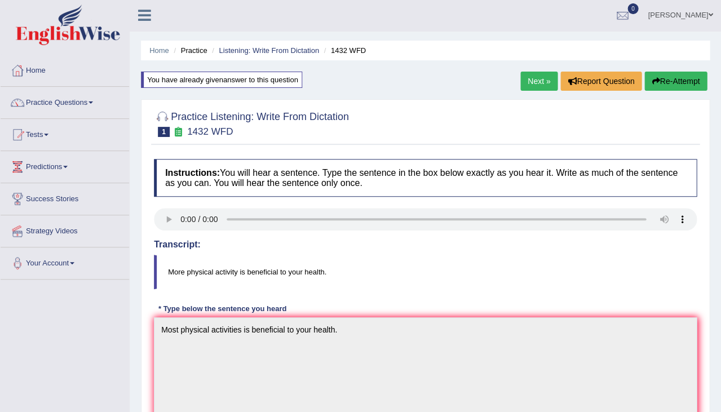
click at [529, 88] on link "Next »" at bounding box center [538, 81] width 37 height 19
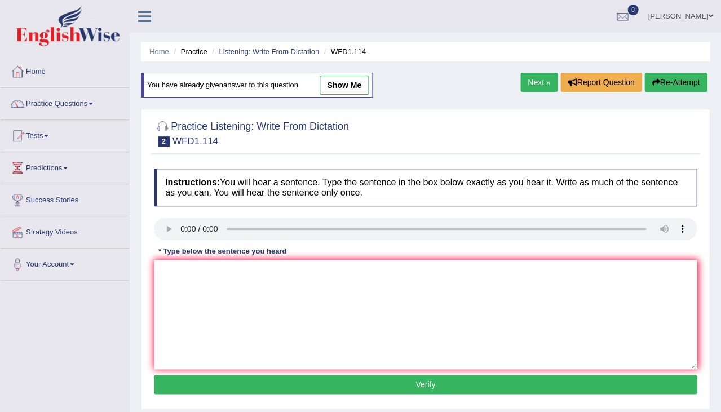
click at [346, 90] on link "show me" at bounding box center [344, 85] width 49 height 19
type textarea "The office early works are less and more exterimental."
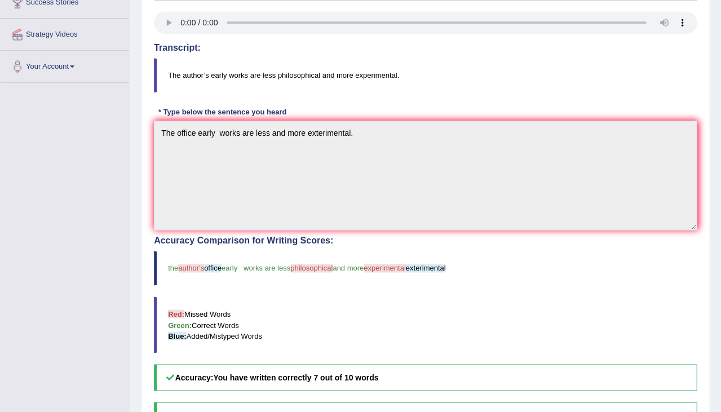
scroll to position [31, 0]
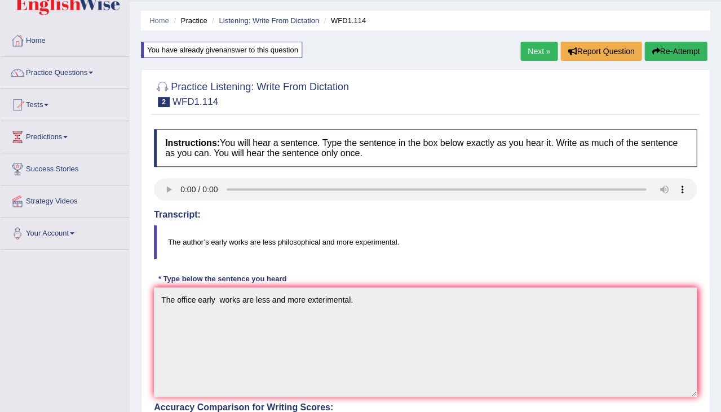
click at [520, 55] on link "Next »" at bounding box center [538, 51] width 37 height 19
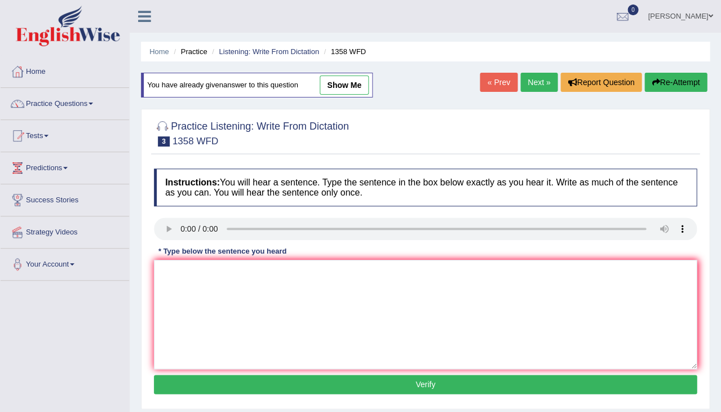
click at [359, 82] on link "show me" at bounding box center [344, 85] width 49 height 19
type textarea "Communication skills has become very important in recent years."
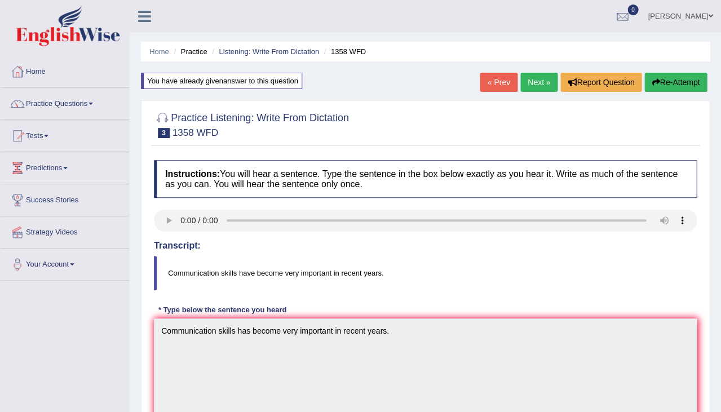
click at [543, 79] on link "Next »" at bounding box center [538, 82] width 37 height 19
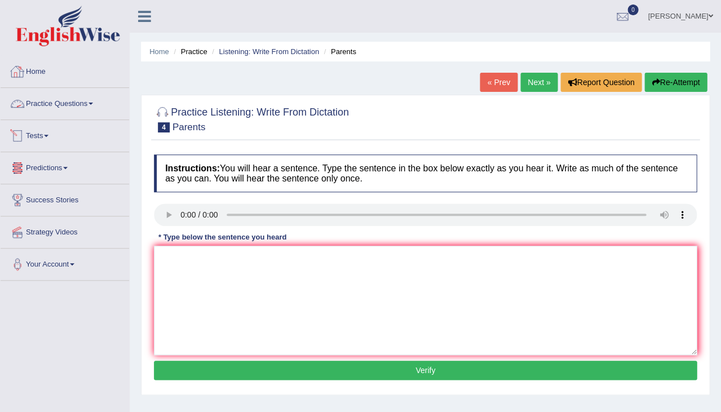
click at [45, 139] on link "Tests" at bounding box center [65, 134] width 129 height 28
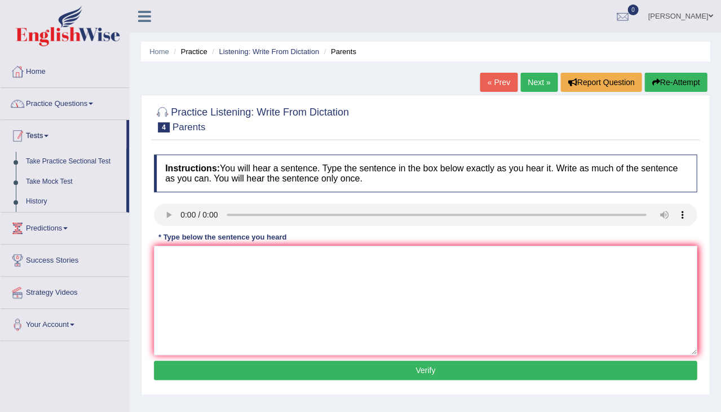
click at [60, 99] on link "Practice Questions" at bounding box center [65, 102] width 129 height 28
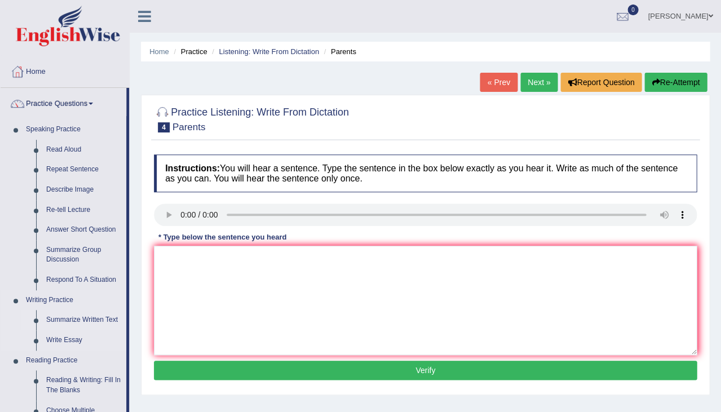
click at [73, 316] on link "Summarize Written Text" at bounding box center [83, 320] width 85 height 20
